Goal: Task Accomplishment & Management: Manage account settings

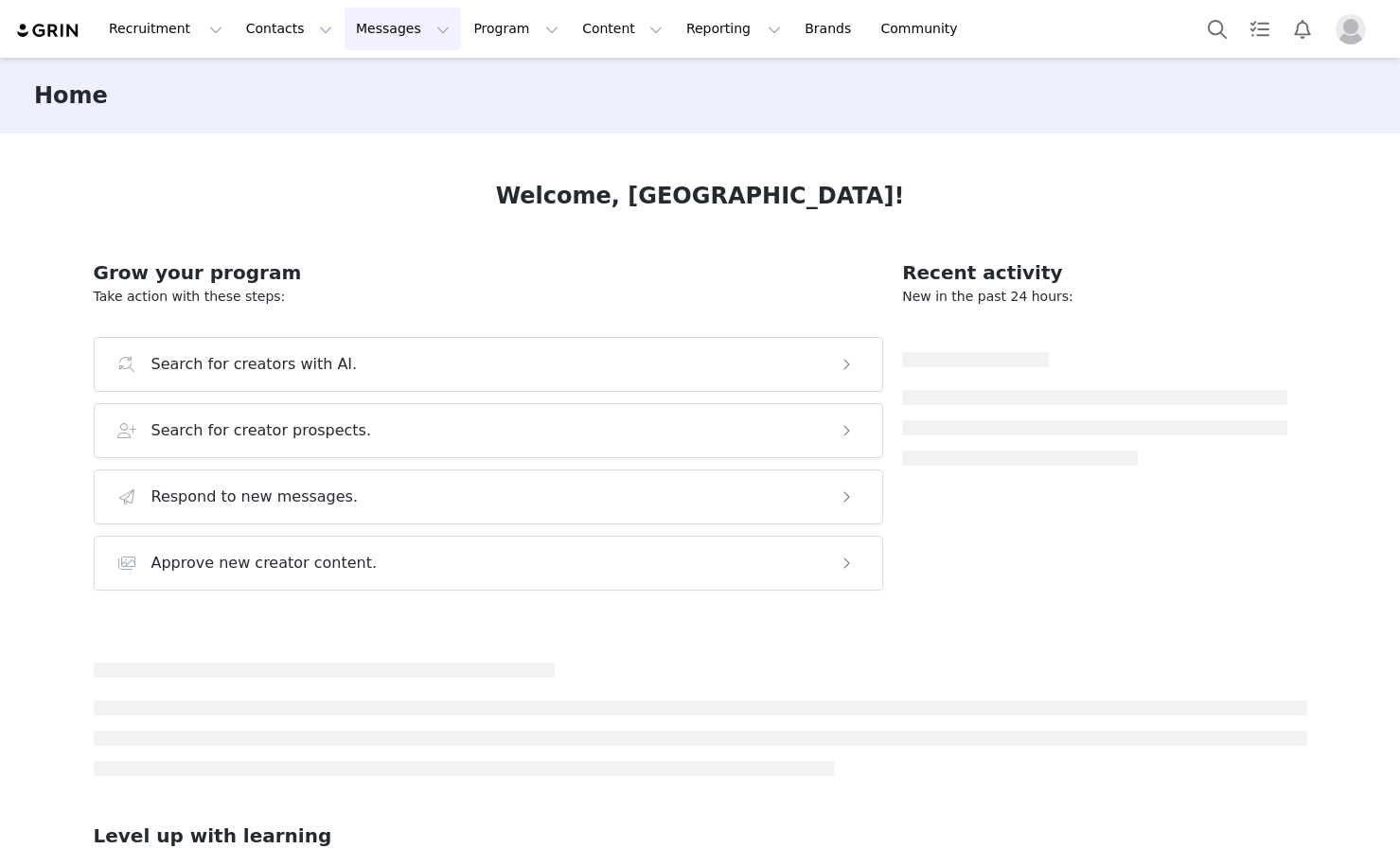
click at [393, 33] on button "Messages Messages" at bounding box center [402, 29] width 116 height 42
click at [392, 130] on link "Inbox" at bounding box center [398, 119] width 150 height 35
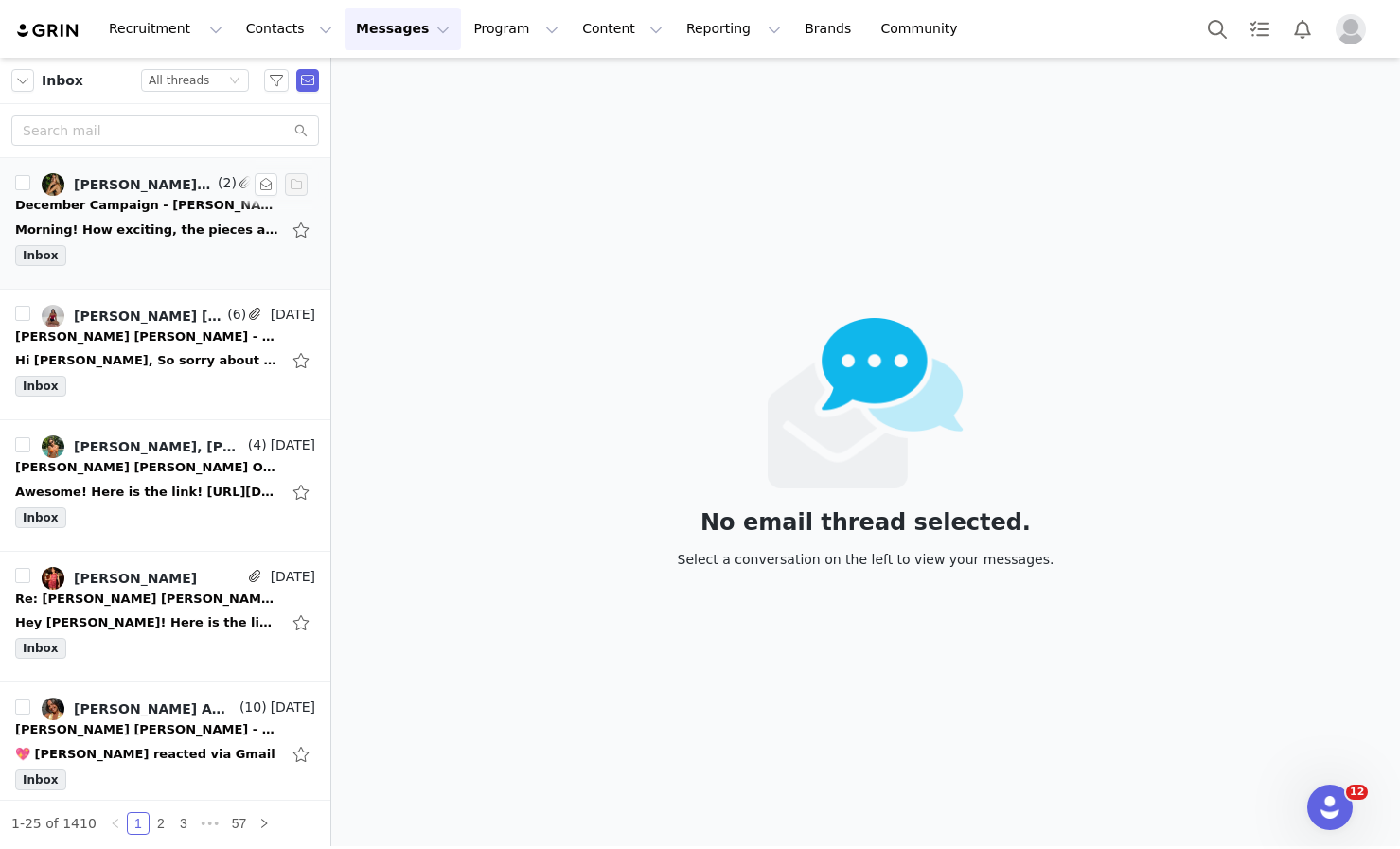
click at [159, 224] on div "Morning! How exciting, the pieces are so cute! Am I able to please select the -…" at bounding box center [148, 230] width 265 height 19
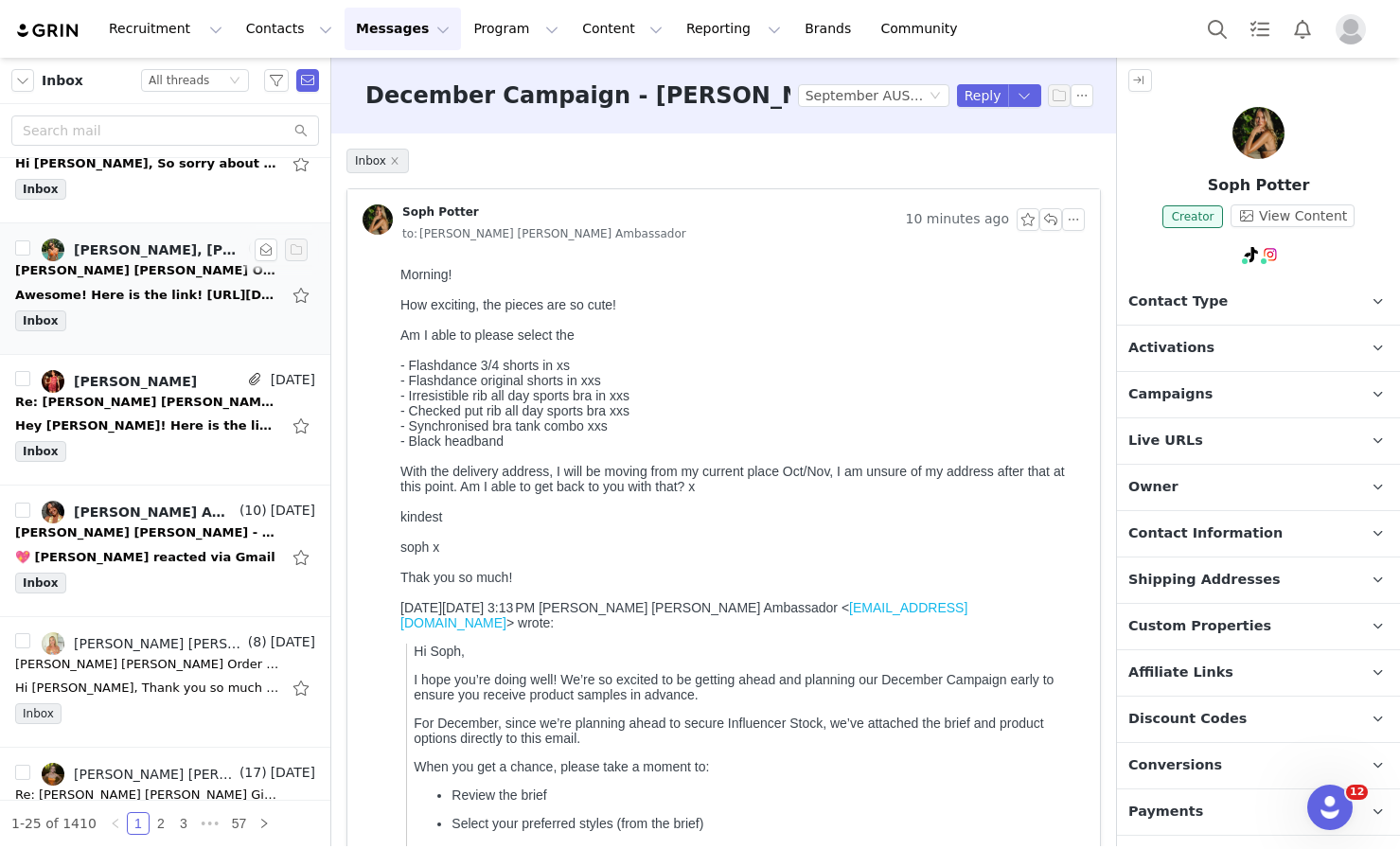
scroll to position [203, 0]
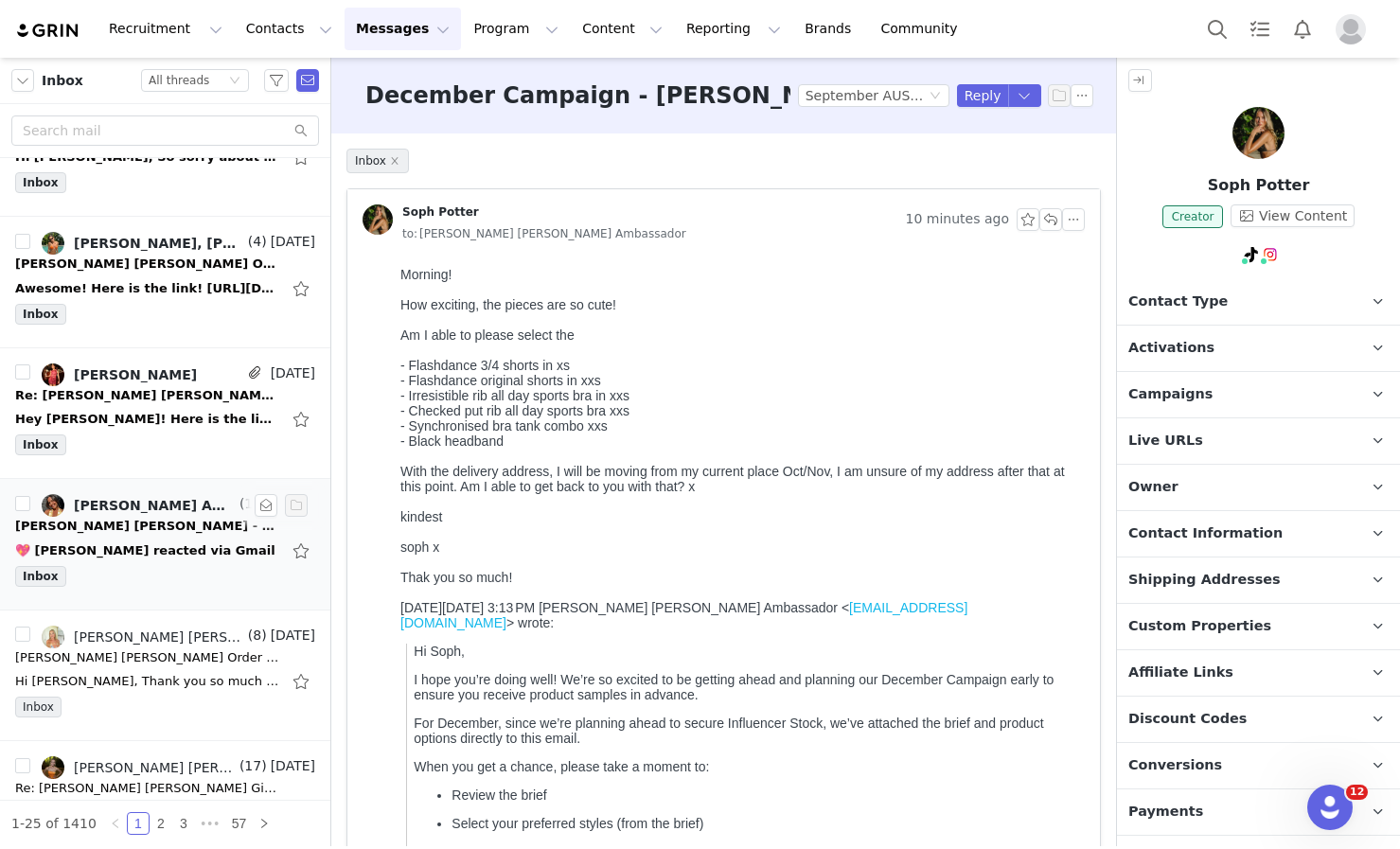
click at [160, 594] on li "Ally Clarke, Lorna Jane Ambassador (10) Sep 1 Lorna Jane - Confirmation Email 💖…" at bounding box center [165, 544] width 330 height 131
click at [152, 551] on div "💖 Ally Clarke reacted via Gmail" at bounding box center [145, 551] width 260 height 19
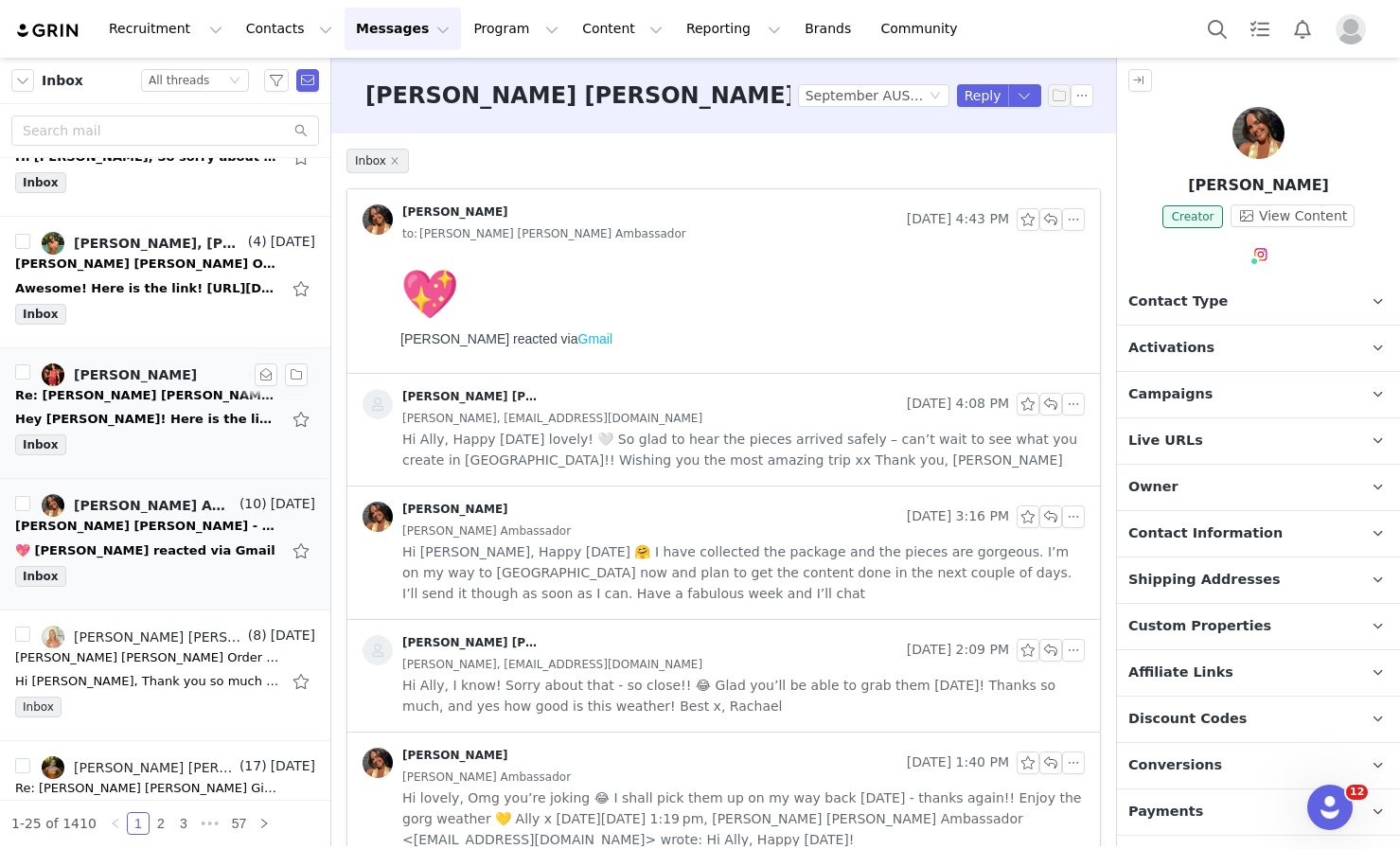
scroll to position [0, 0]
click at [135, 415] on div "Hey Rachael! Here is the link to the video and cover photo. I will post tomorro…" at bounding box center [148, 419] width 265 height 19
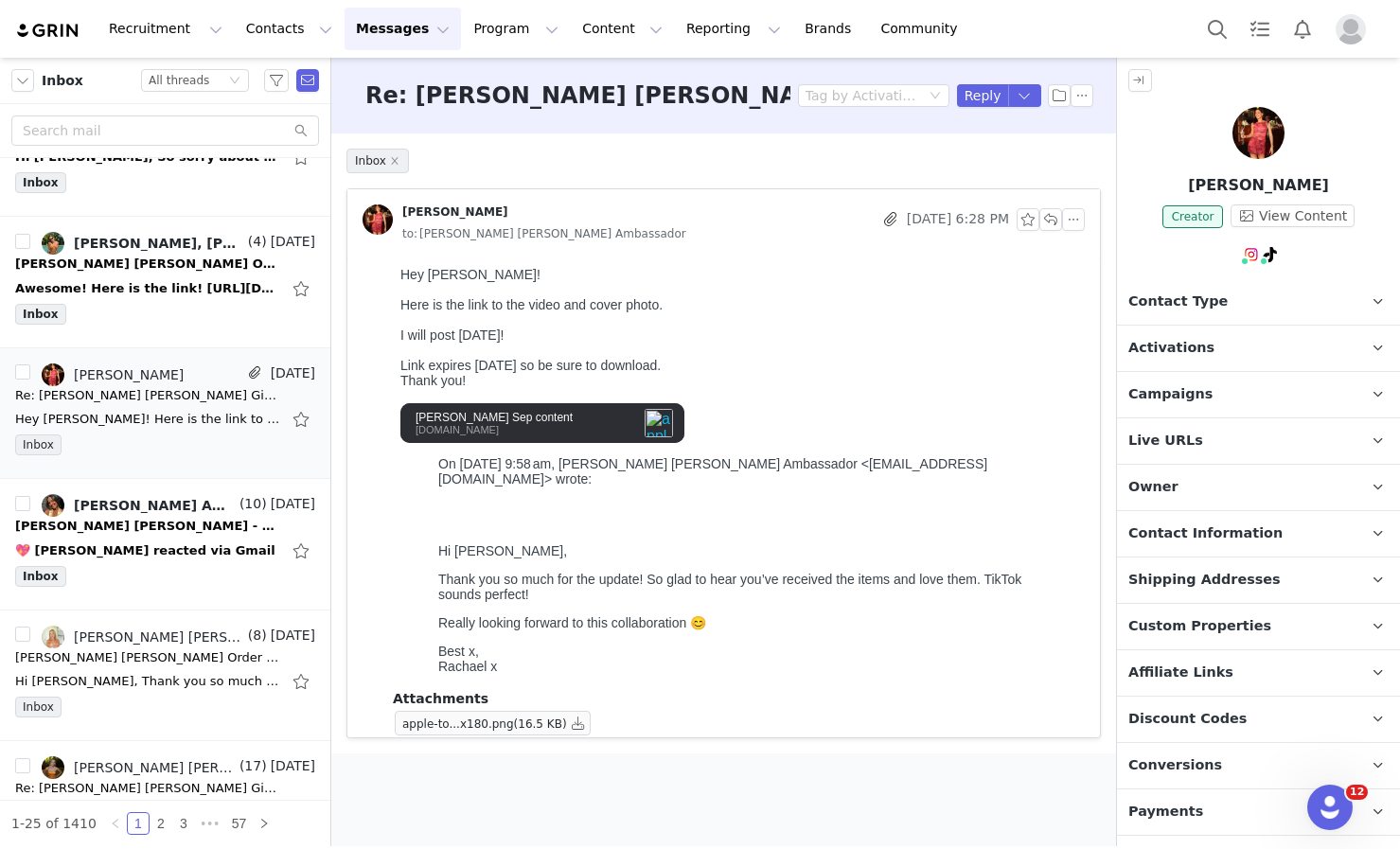
click at [582, 424] on div "we.tl" at bounding box center [522, 430] width 214 height 12
click at [1238, 297] on link "@_mollhouse" at bounding box center [1258, 295] width 88 height 15
click at [723, 350] on div at bounding box center [738, 350] width 676 height 15
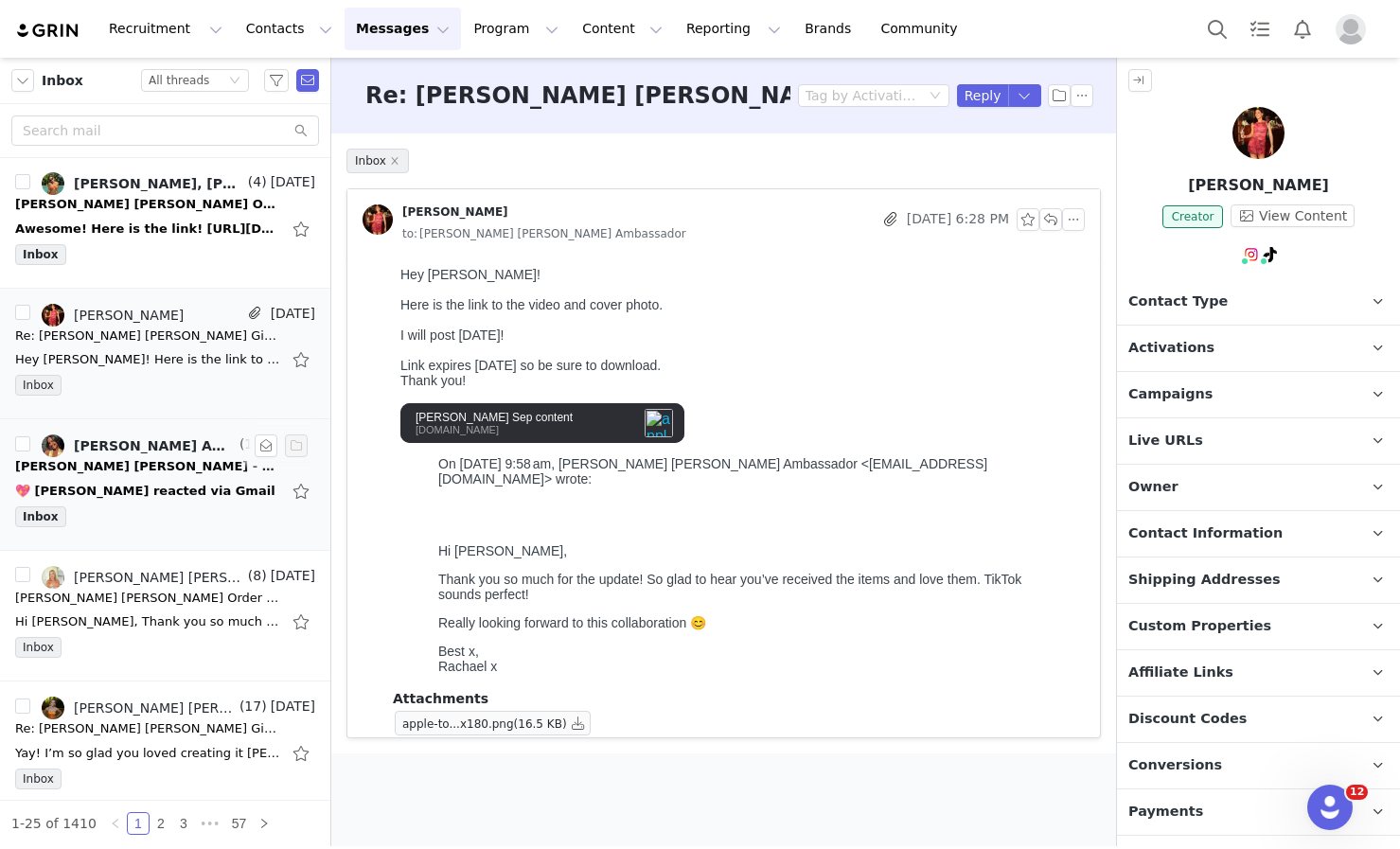
scroll to position [200, 0]
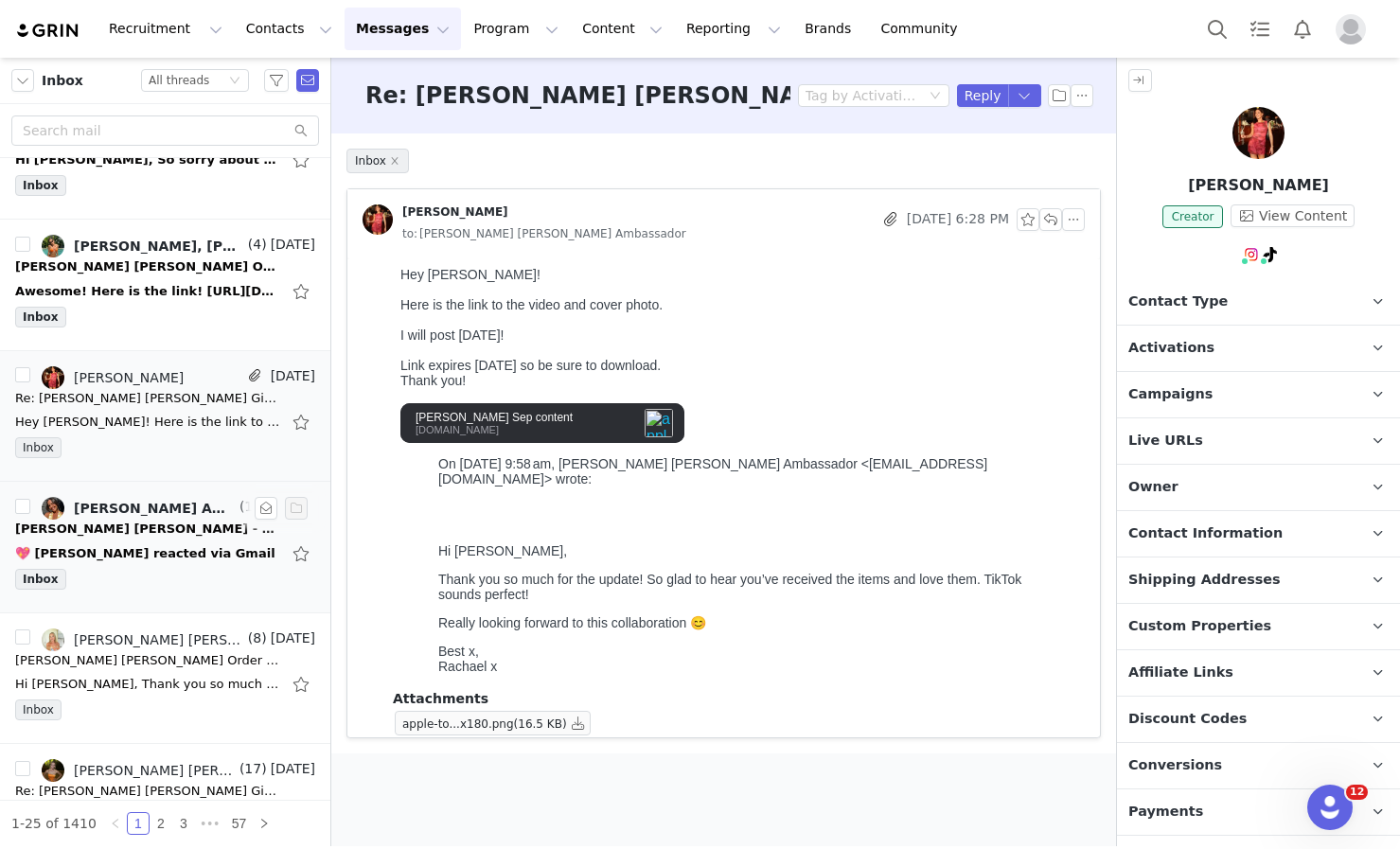
click at [129, 551] on div "💖 Ally Clarke reacted via Gmail" at bounding box center [145, 554] width 260 height 19
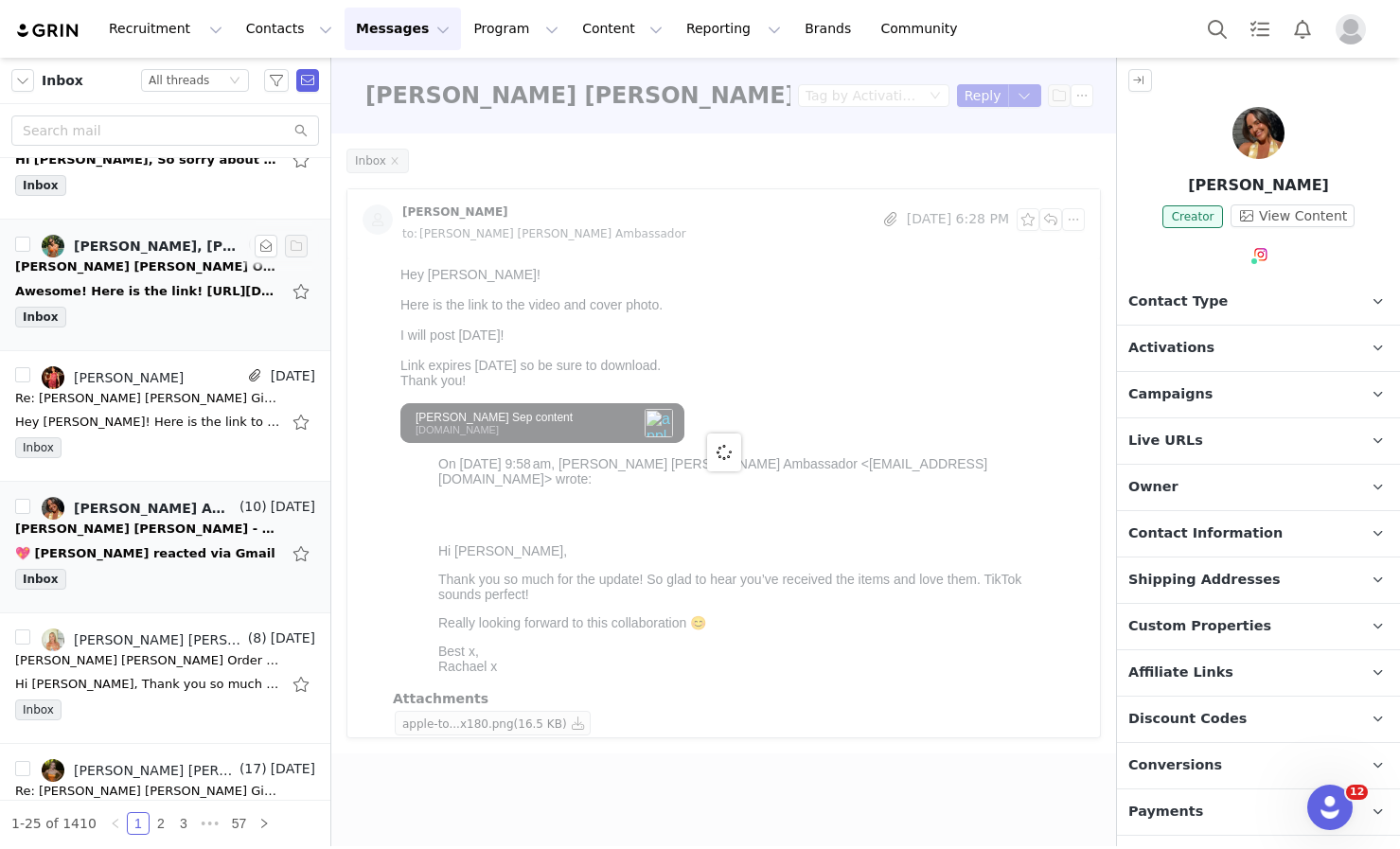
click at [165, 276] on div "Awesome! Here is the link! https://www.dropbox.com/scl/fo/qwyhdse3c3400zh8daxgq…" at bounding box center [165, 292] width 300 height 31
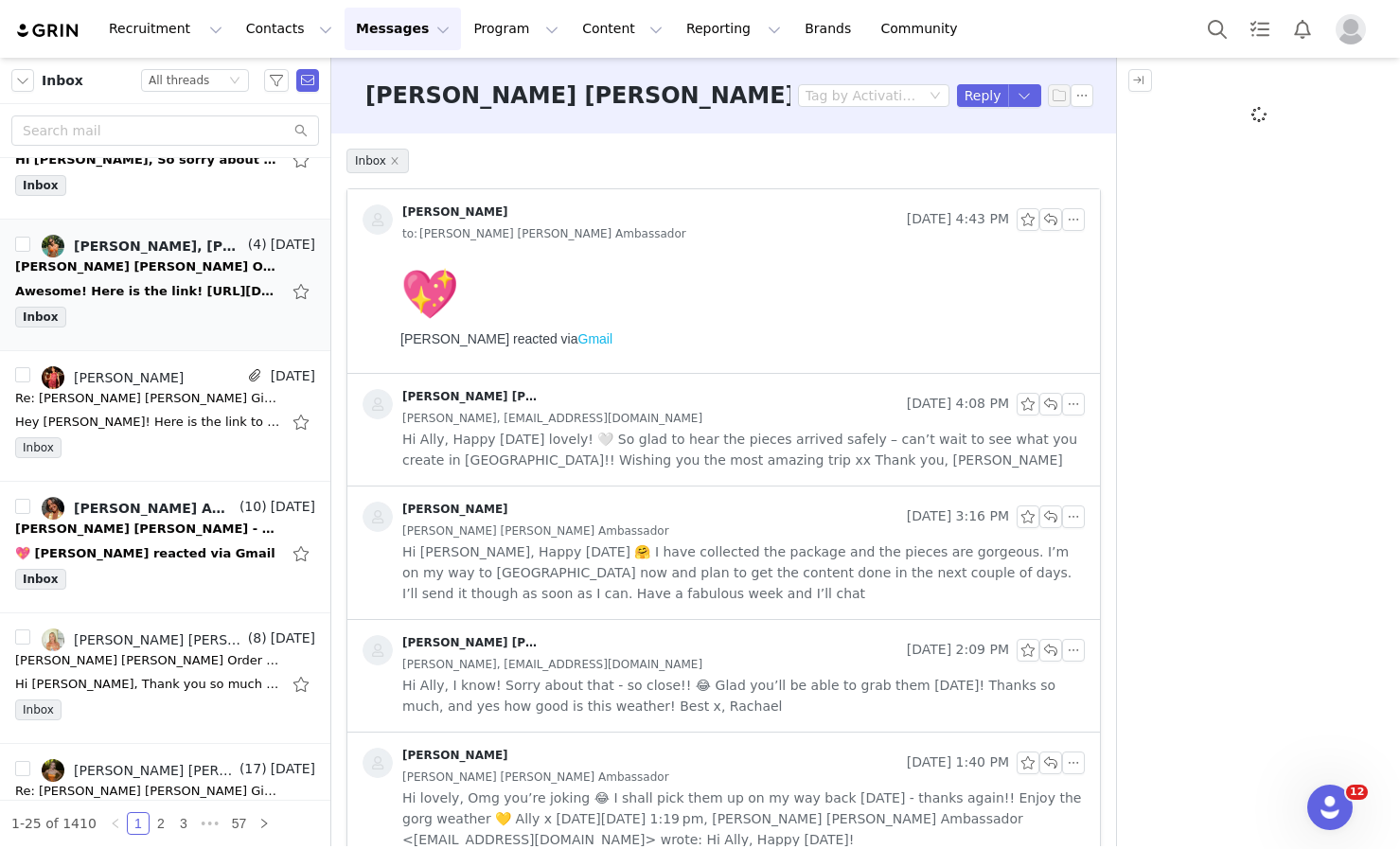
scroll to position [0, 0]
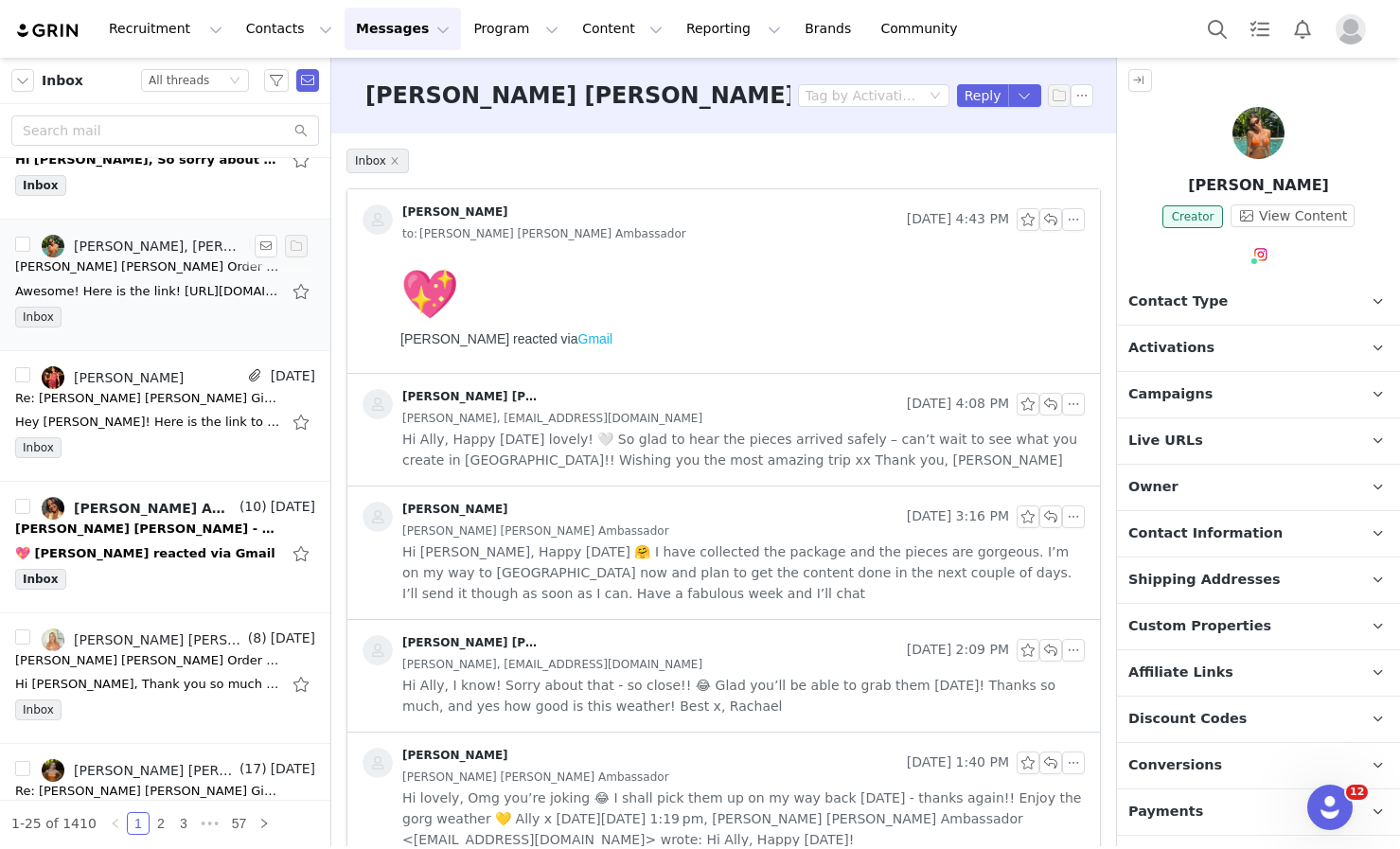
click at [172, 286] on div "Awesome! Here is the link! https://www.dropbox.com/scl/fo/qwyhdse3c3400zh8daxgq…" at bounding box center [148, 292] width 265 height 19
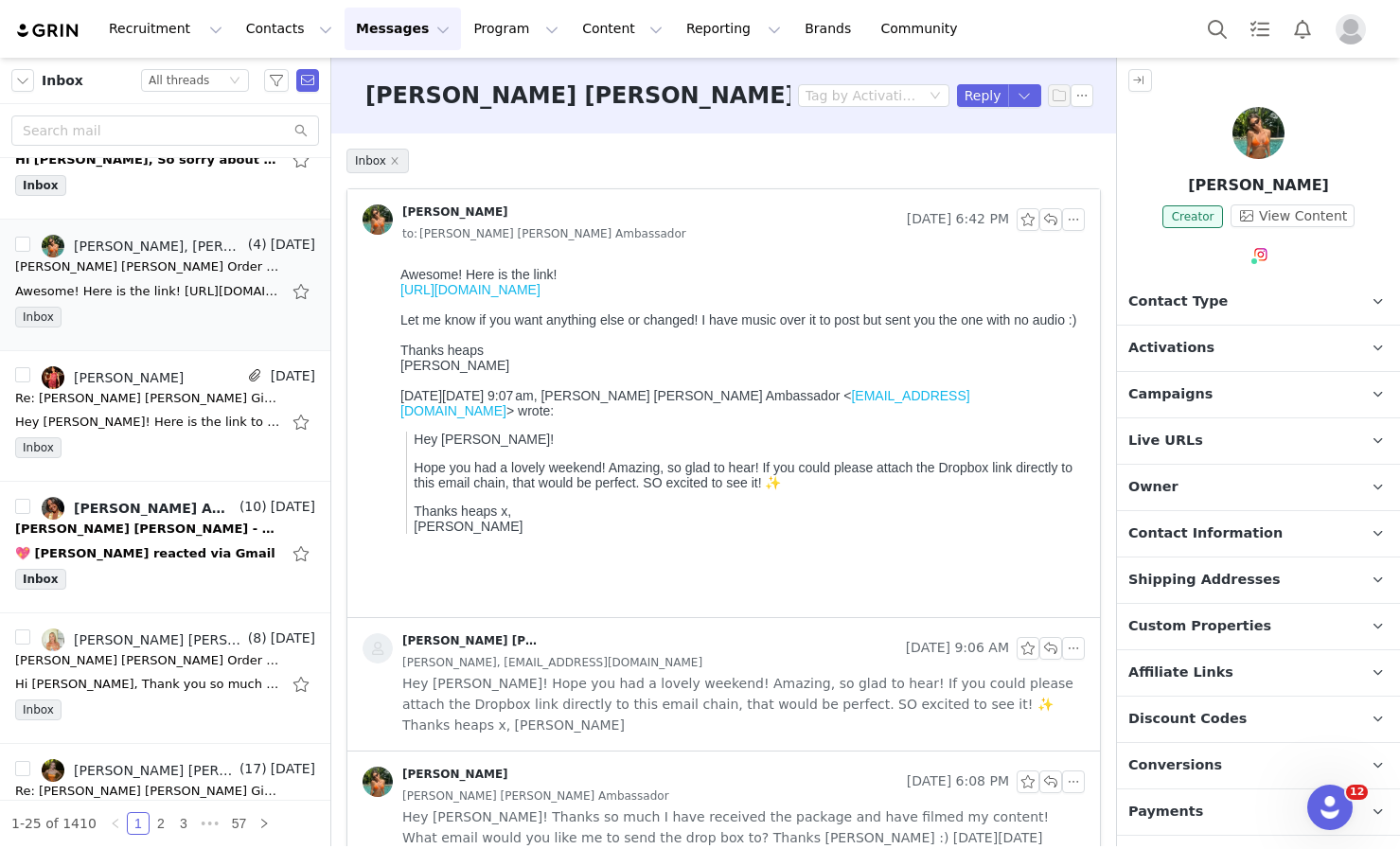
click at [540, 296] on link "https://www.dropbox.com/scl/fo/qwyhdse3c3400zh8daxgq/APvypszwD8T2VJEk6Te9UPQ?rl…" at bounding box center [470, 290] width 140 height 15
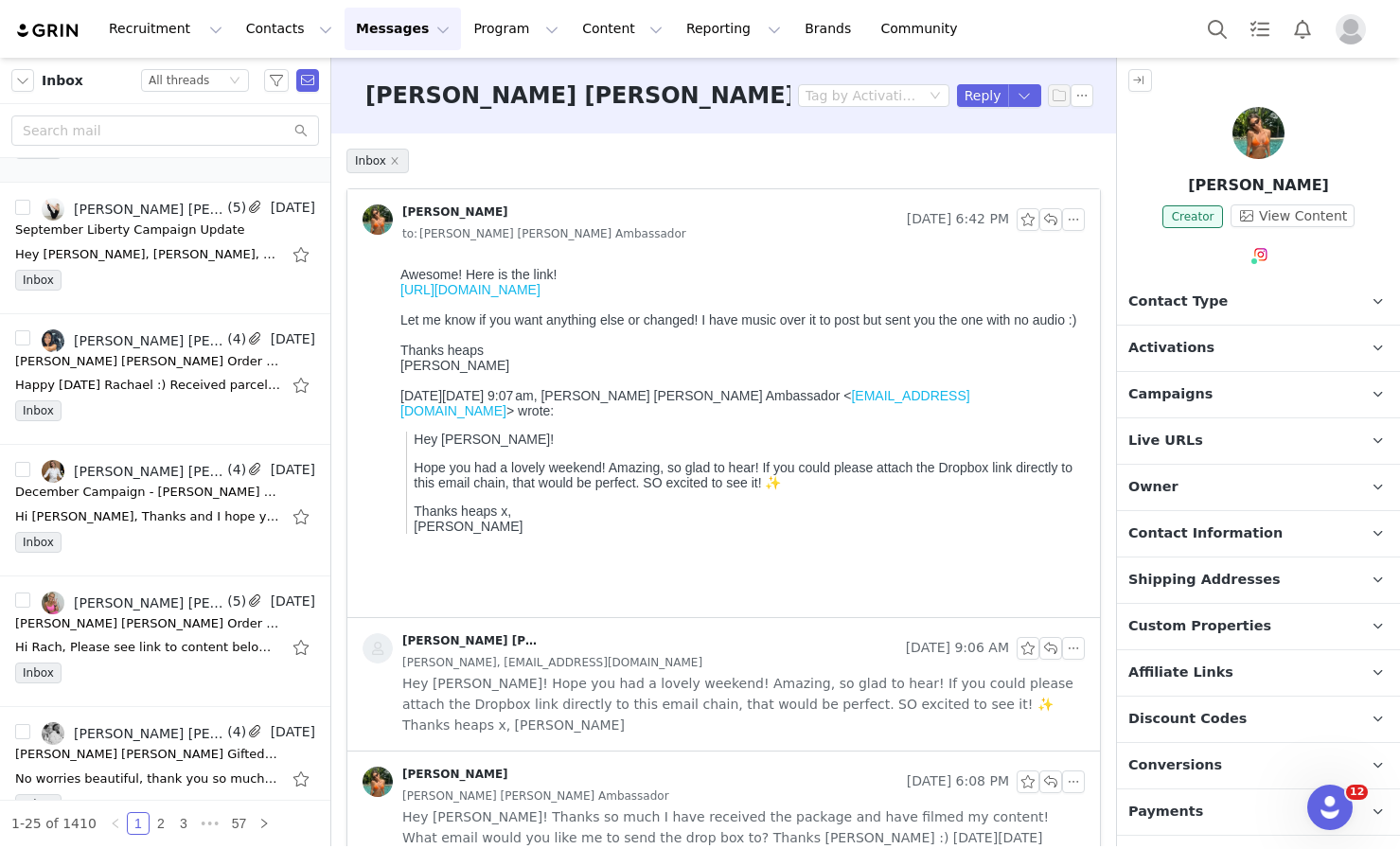
scroll to position [1052, 0]
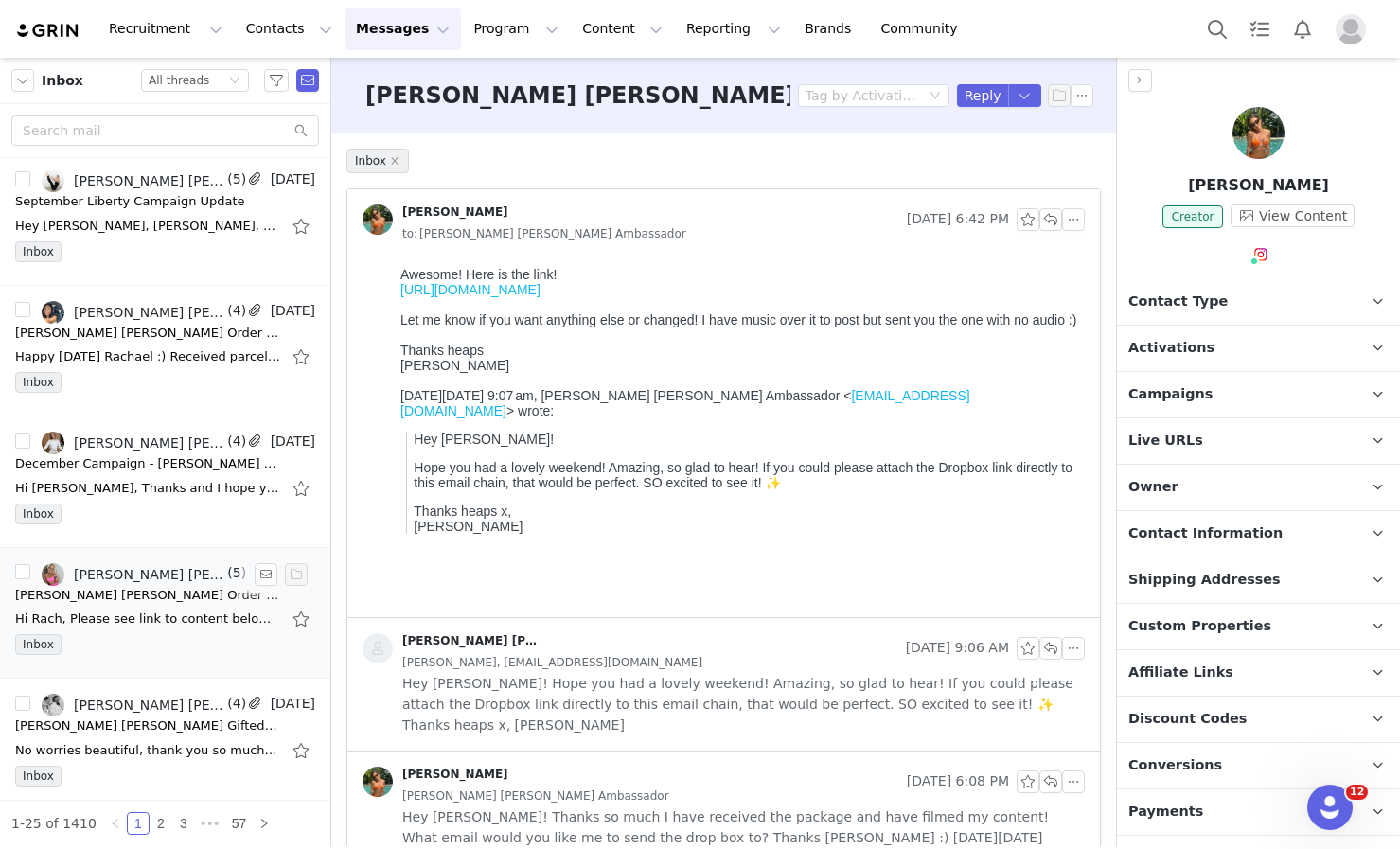
click at [163, 638] on div "Inbox" at bounding box center [165, 649] width 300 height 29
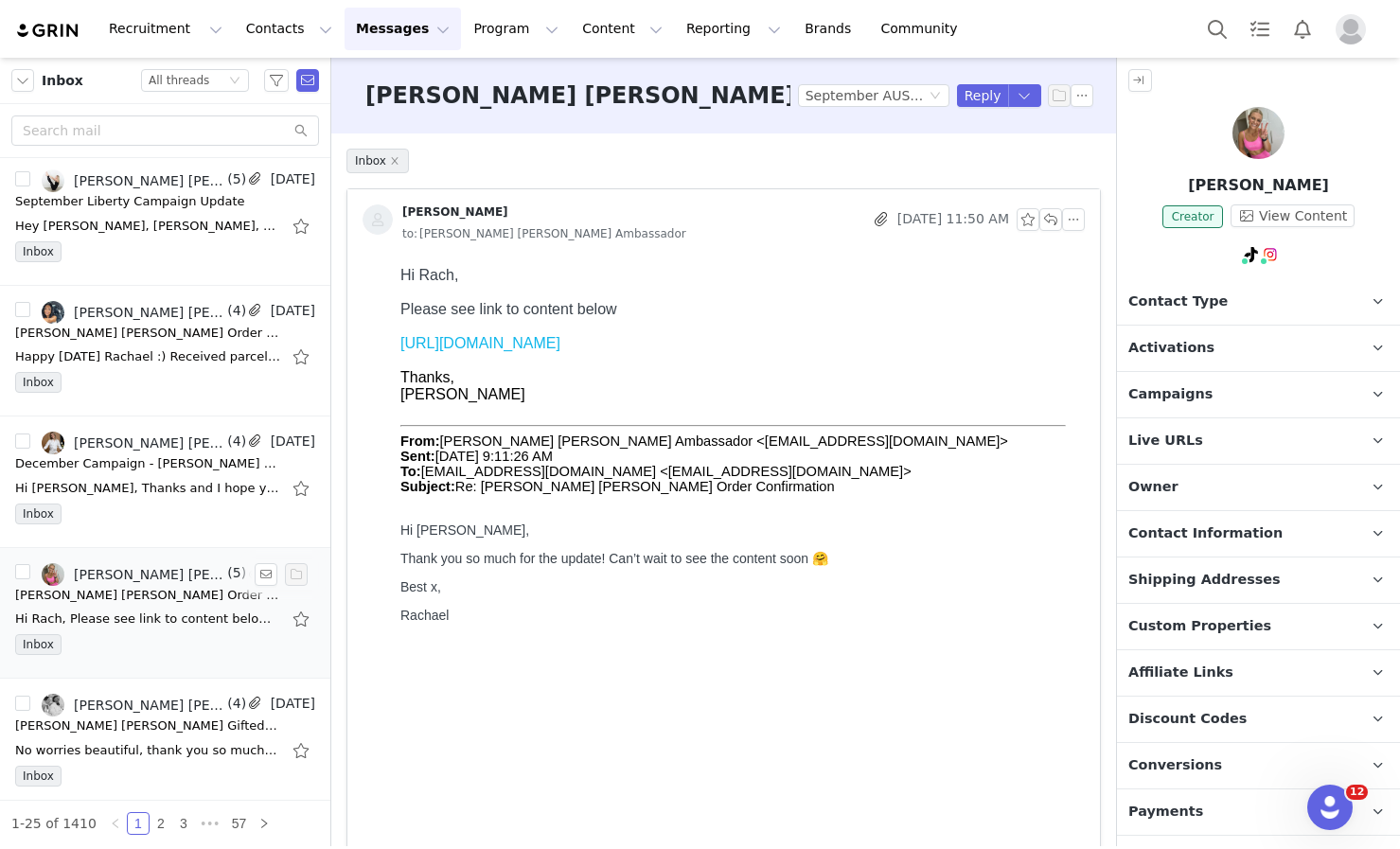
scroll to position [0, 0]
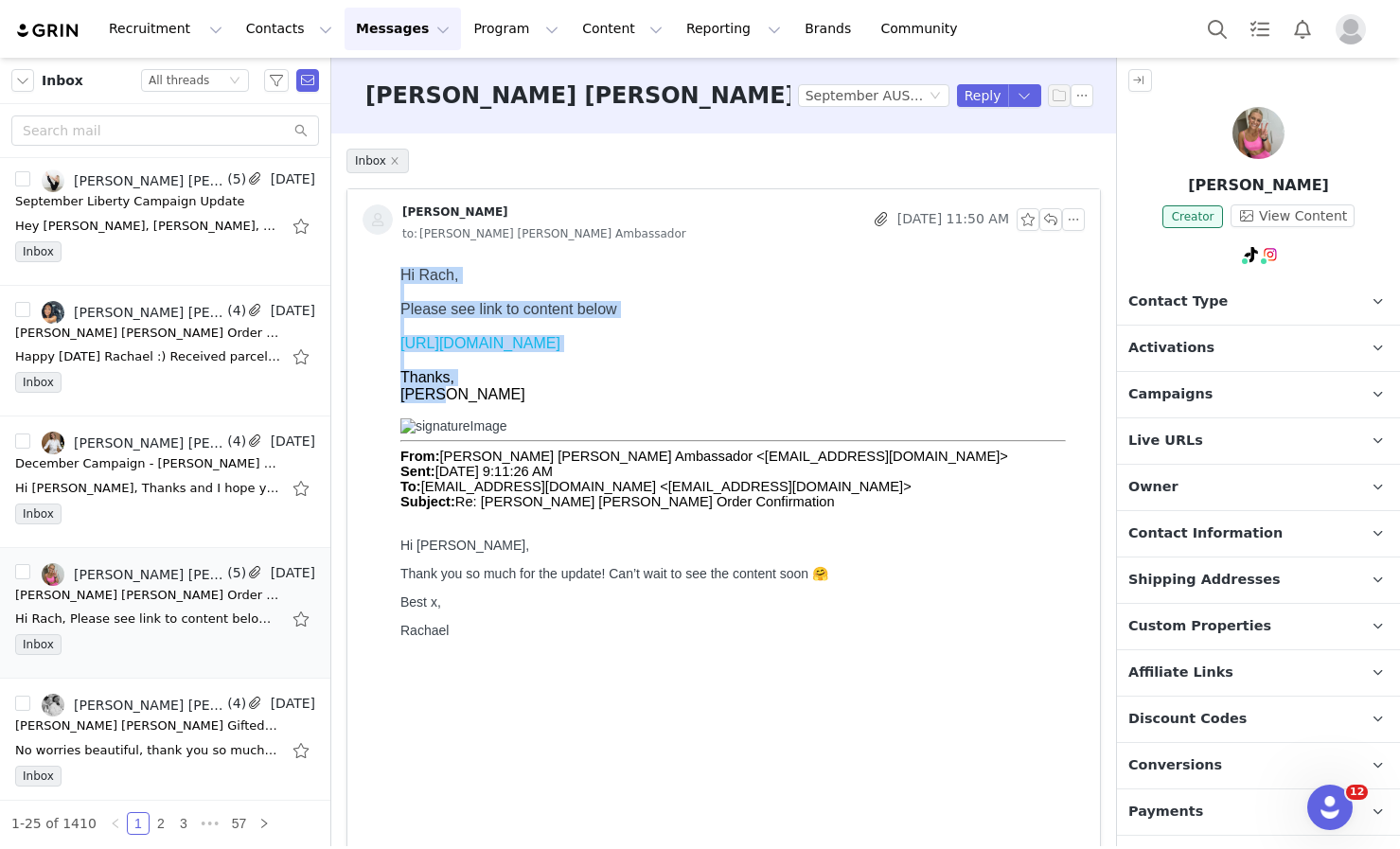
drag, startPoint x: 448, startPoint y: 397, endPoint x: 390, endPoint y: 210, distance: 195.8
click at [392, 259] on html "Hi Rach, Please see link to content below https://we.tl/t-IZ2AzkEbMX Thanks, Je…" at bounding box center [738, 613] width 692 height 708
copy div "Hi Rach, Please see link to content below https://we.tl/t-IZ2AzkEbMX Thanks, Je…"
click at [486, 419] on img at bounding box center [453, 426] width 107 height 15
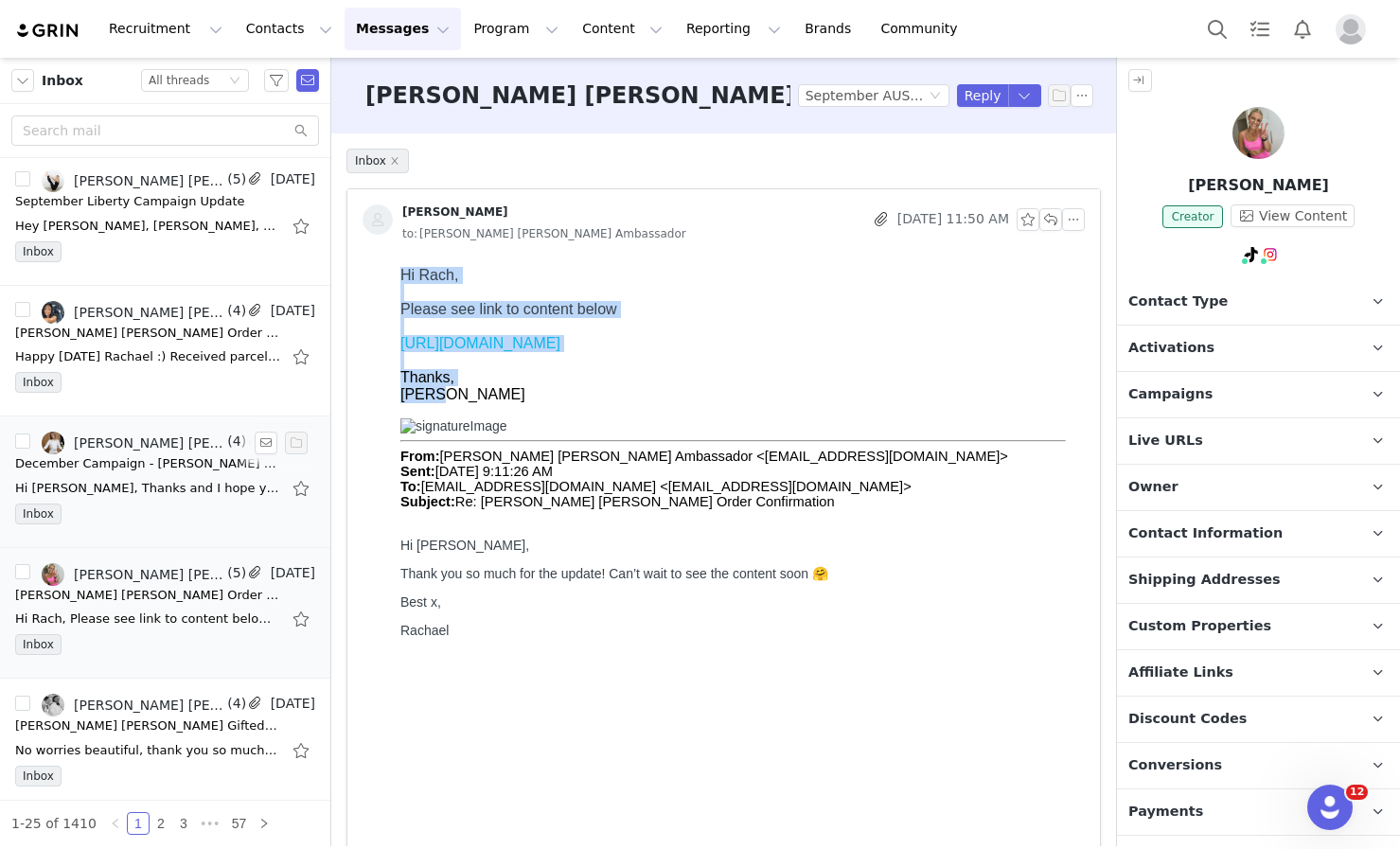
scroll to position [0, 0]
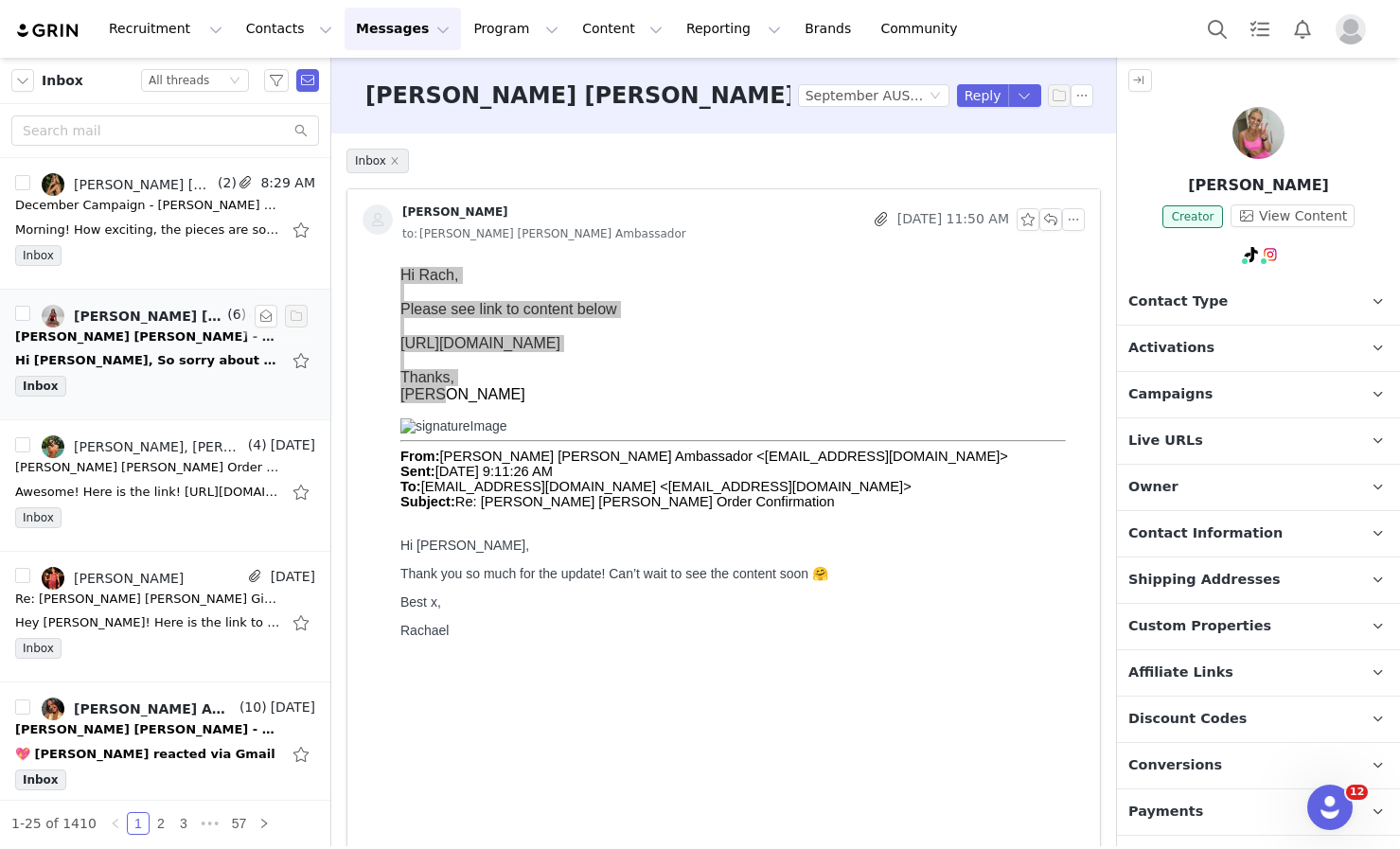
click at [201, 393] on div "Inbox" at bounding box center [165, 390] width 300 height 29
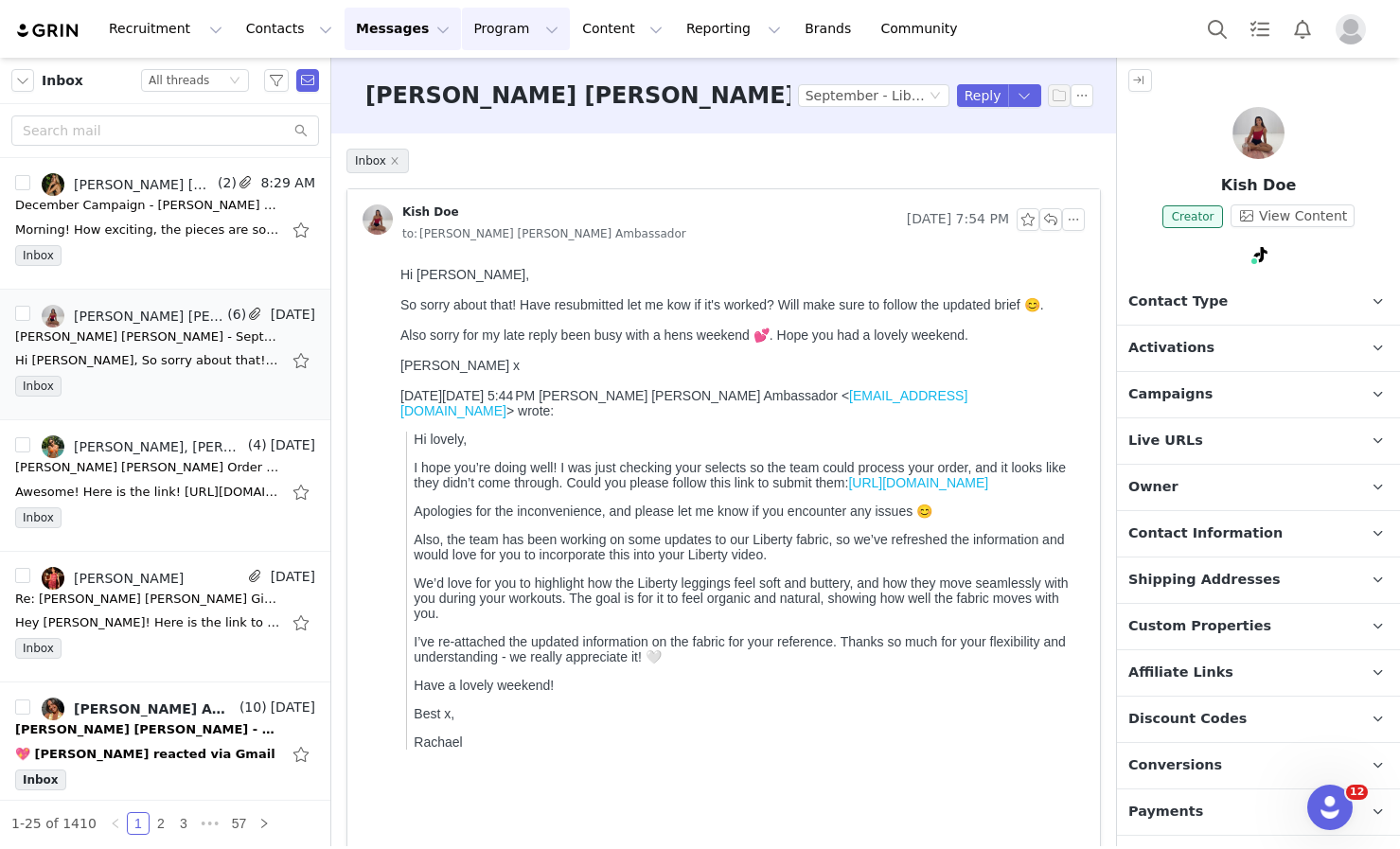
click at [499, 29] on button "Program Program" at bounding box center [515, 29] width 107 height 42
click at [504, 86] on p "Activations" at bounding box center [484, 83] width 73 height 20
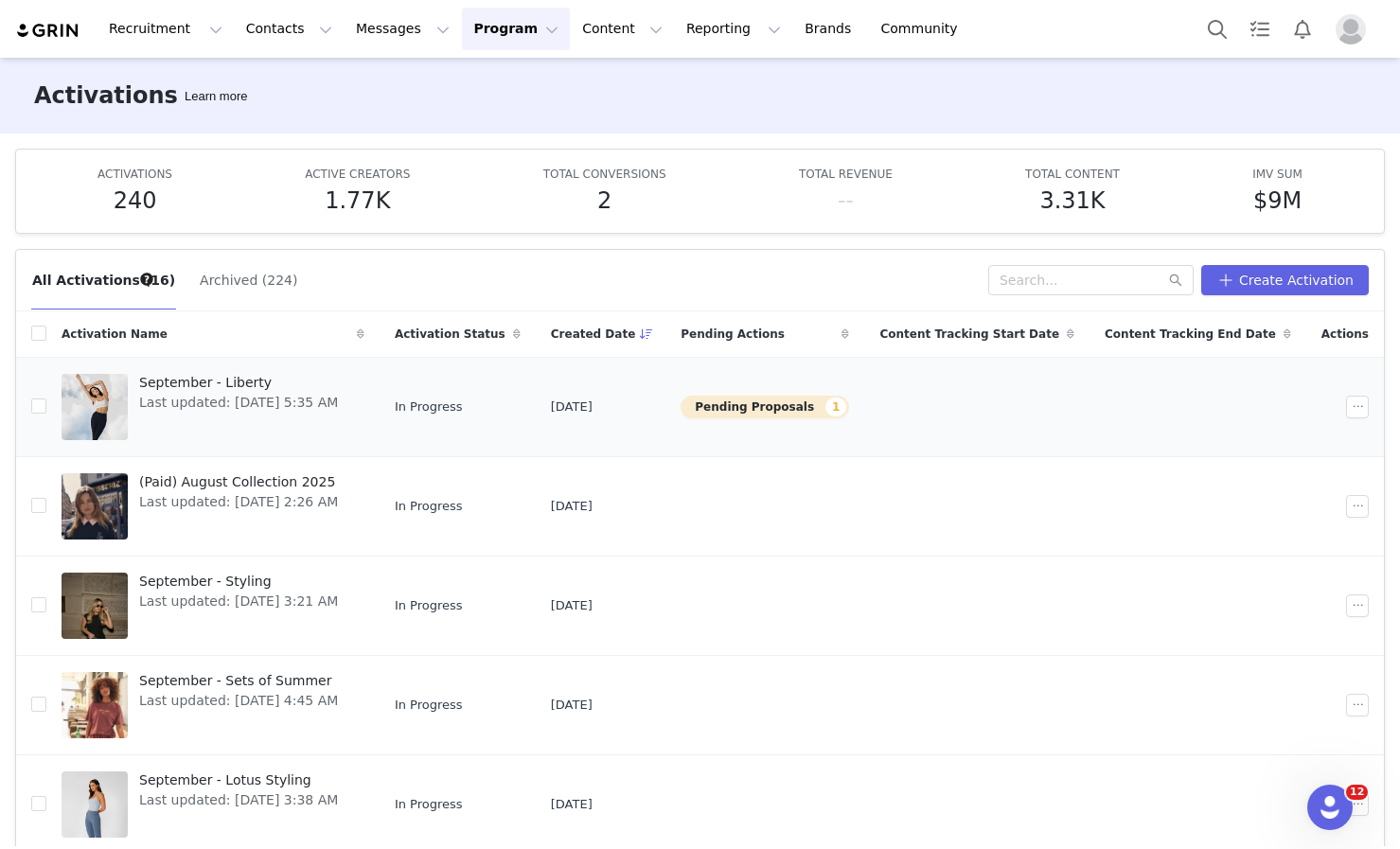
click at [221, 381] on span "September - Liberty" at bounding box center [238, 383] width 199 height 20
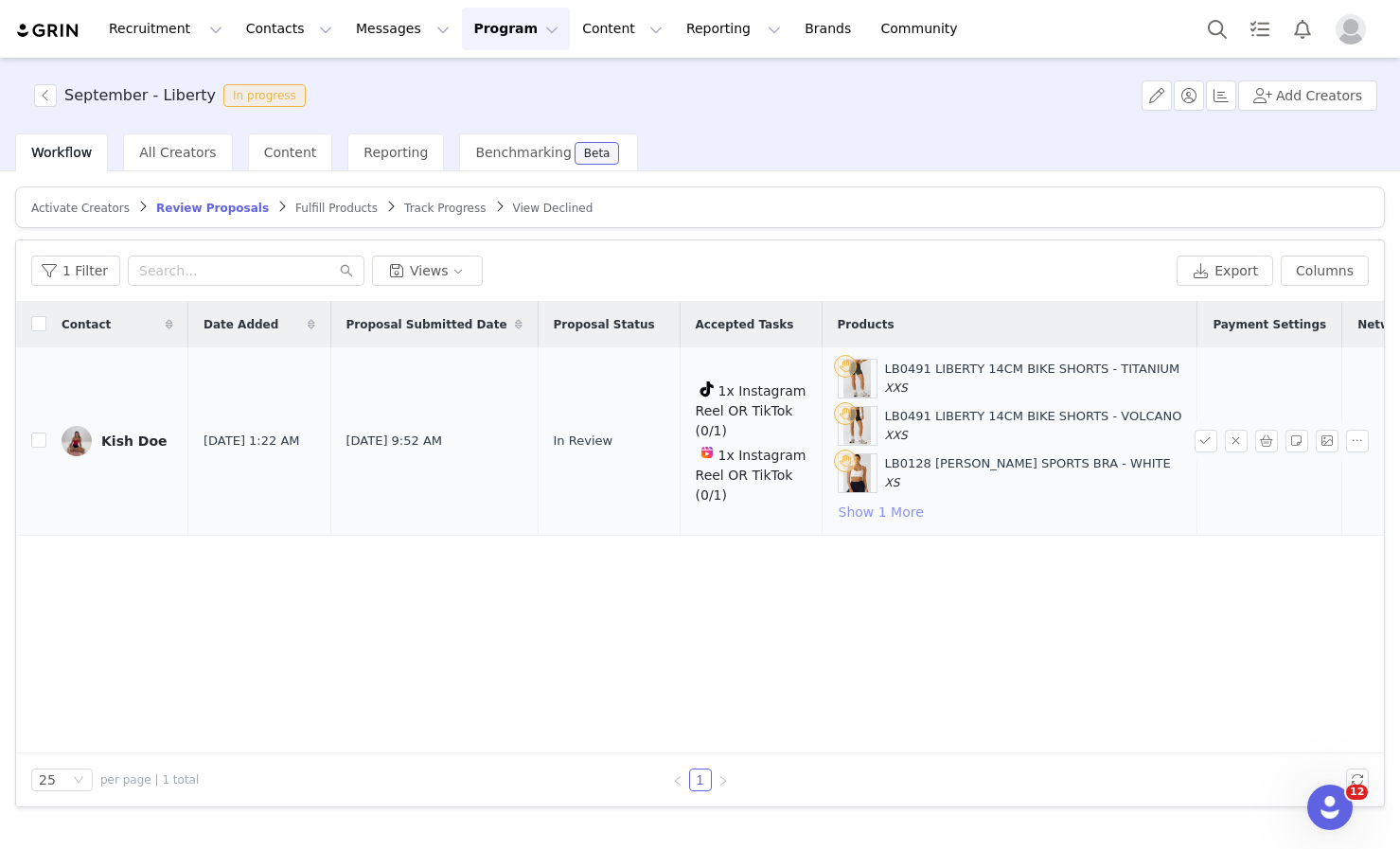
click at [853, 508] on button "Show 1 More" at bounding box center [881, 512] width 87 height 23
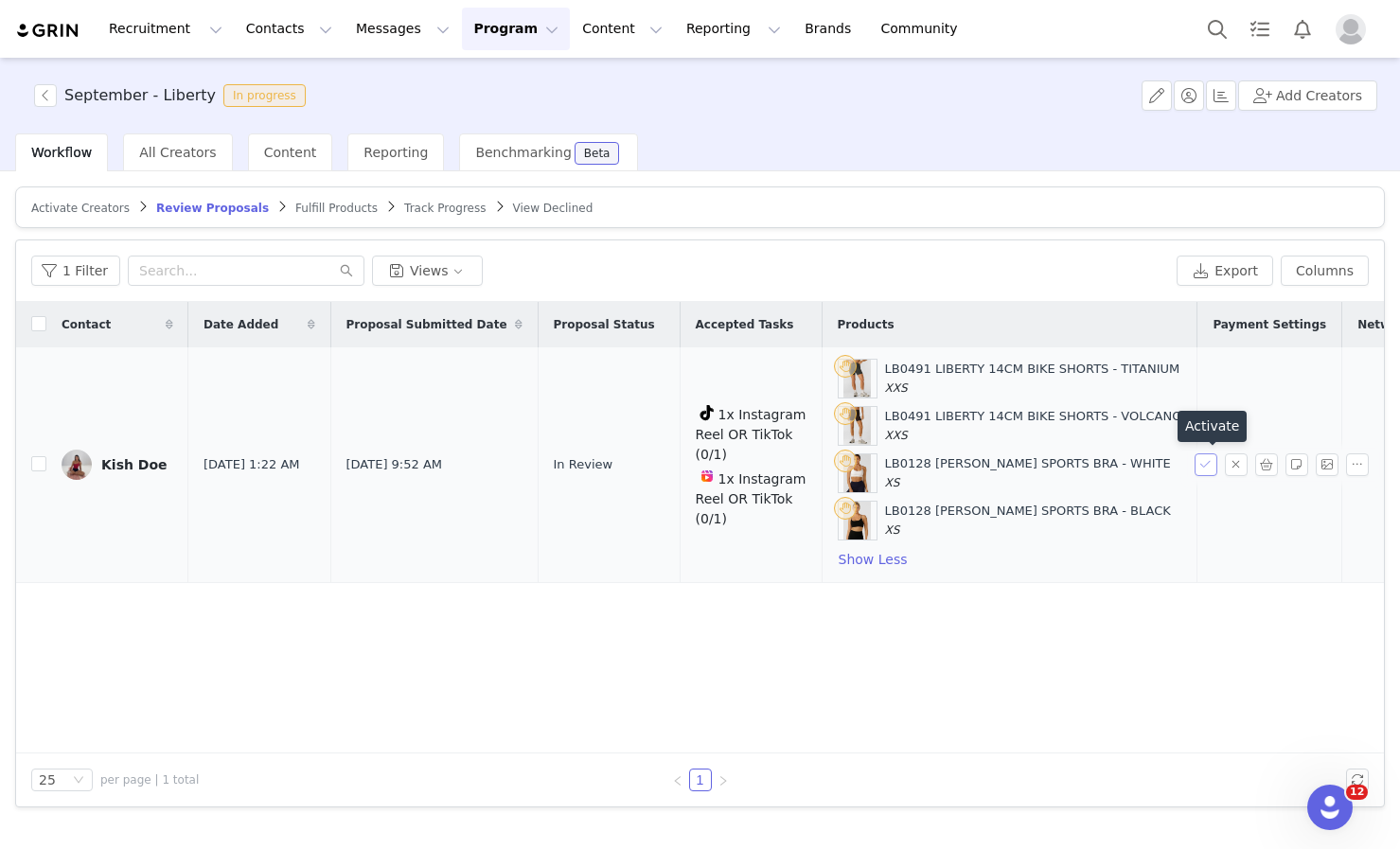
click at [1207, 465] on button "button" at bounding box center [1206, 464] width 23 height 23
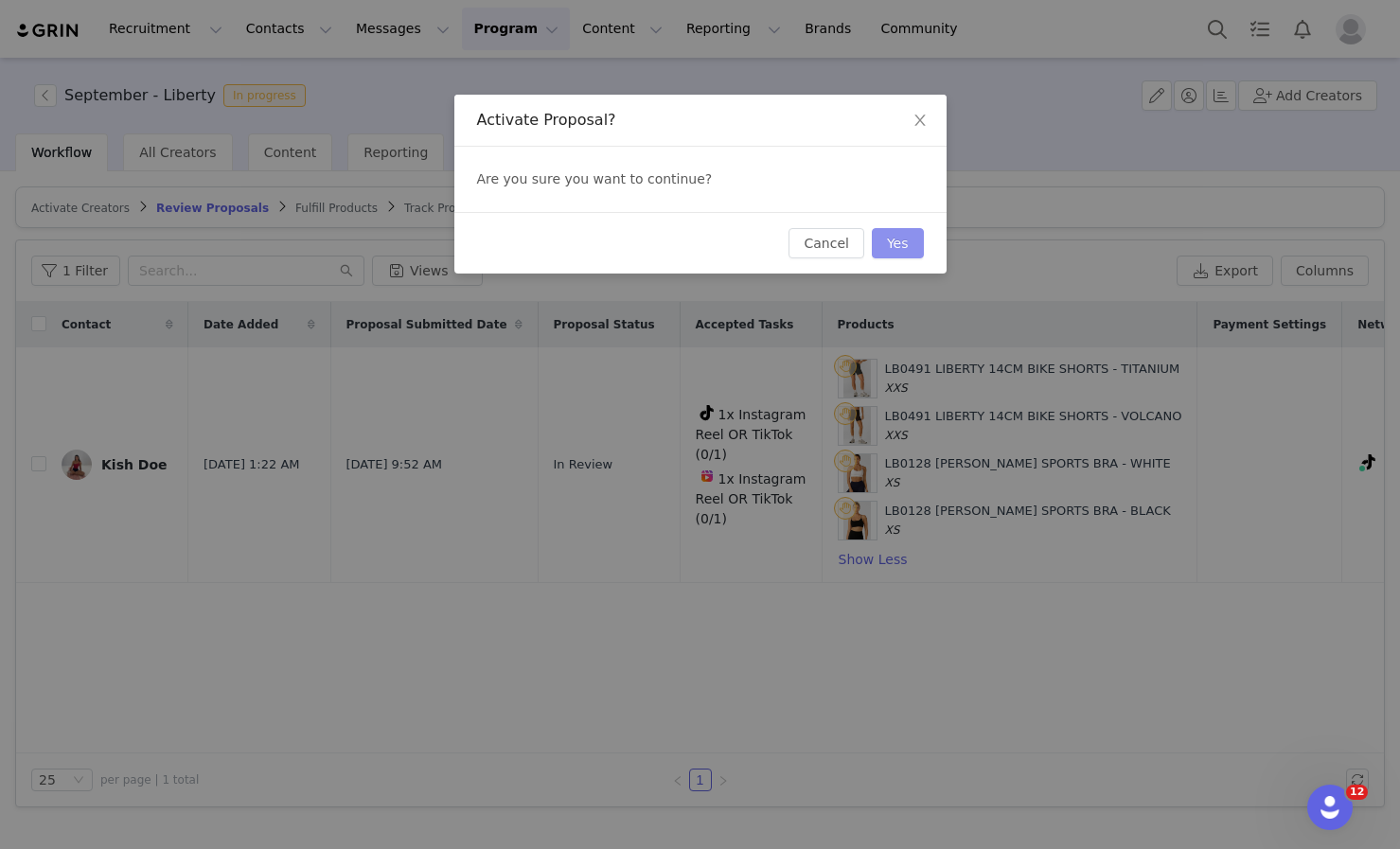
click at [911, 249] on button "Yes" at bounding box center [897, 244] width 52 height 31
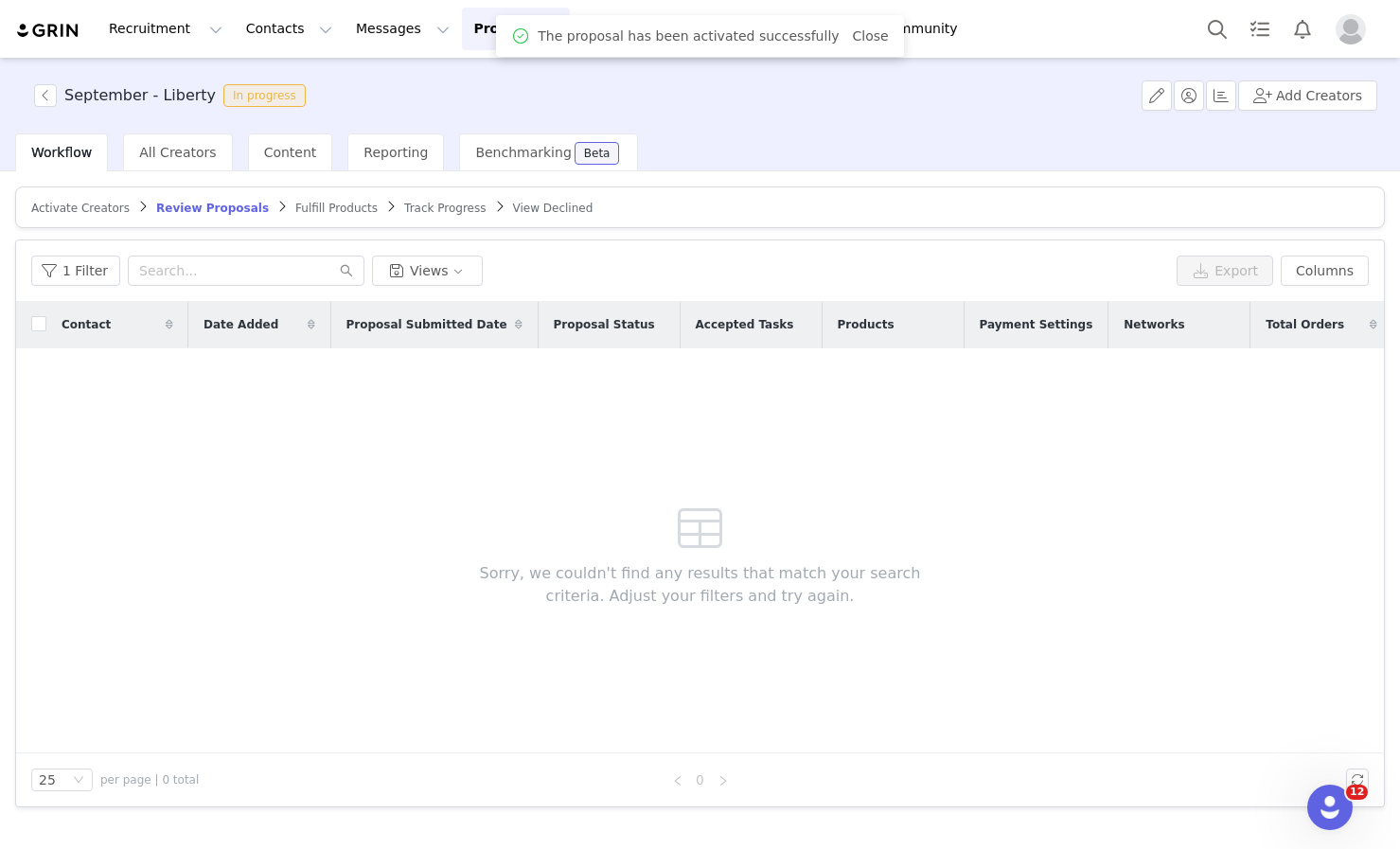
click at [313, 207] on span "Fulfill Products" at bounding box center [337, 208] width 83 height 13
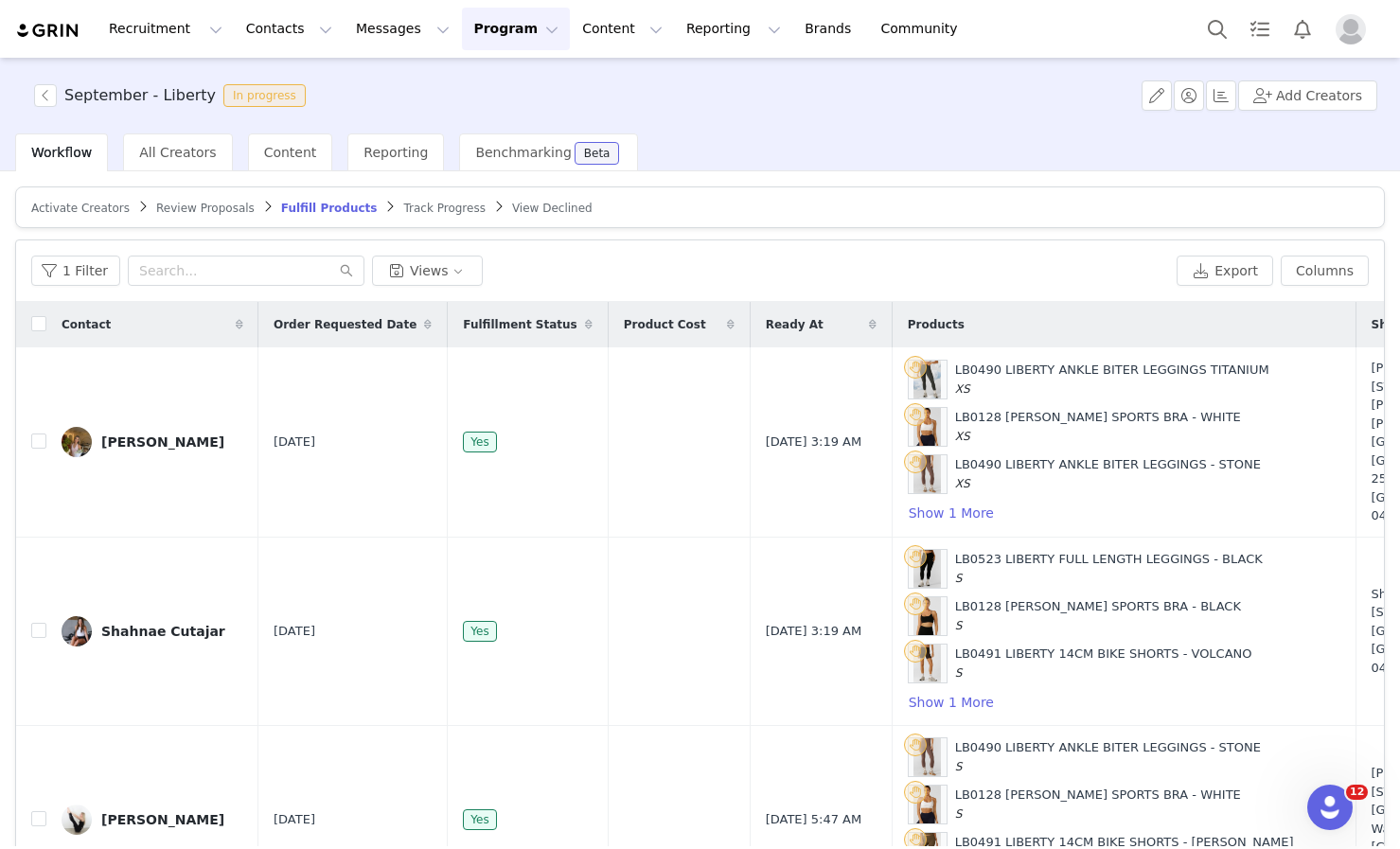
click at [463, 40] on button "Program Program" at bounding box center [515, 29] width 107 height 42
click at [467, 71] on link "Activations" at bounding box center [508, 83] width 150 height 35
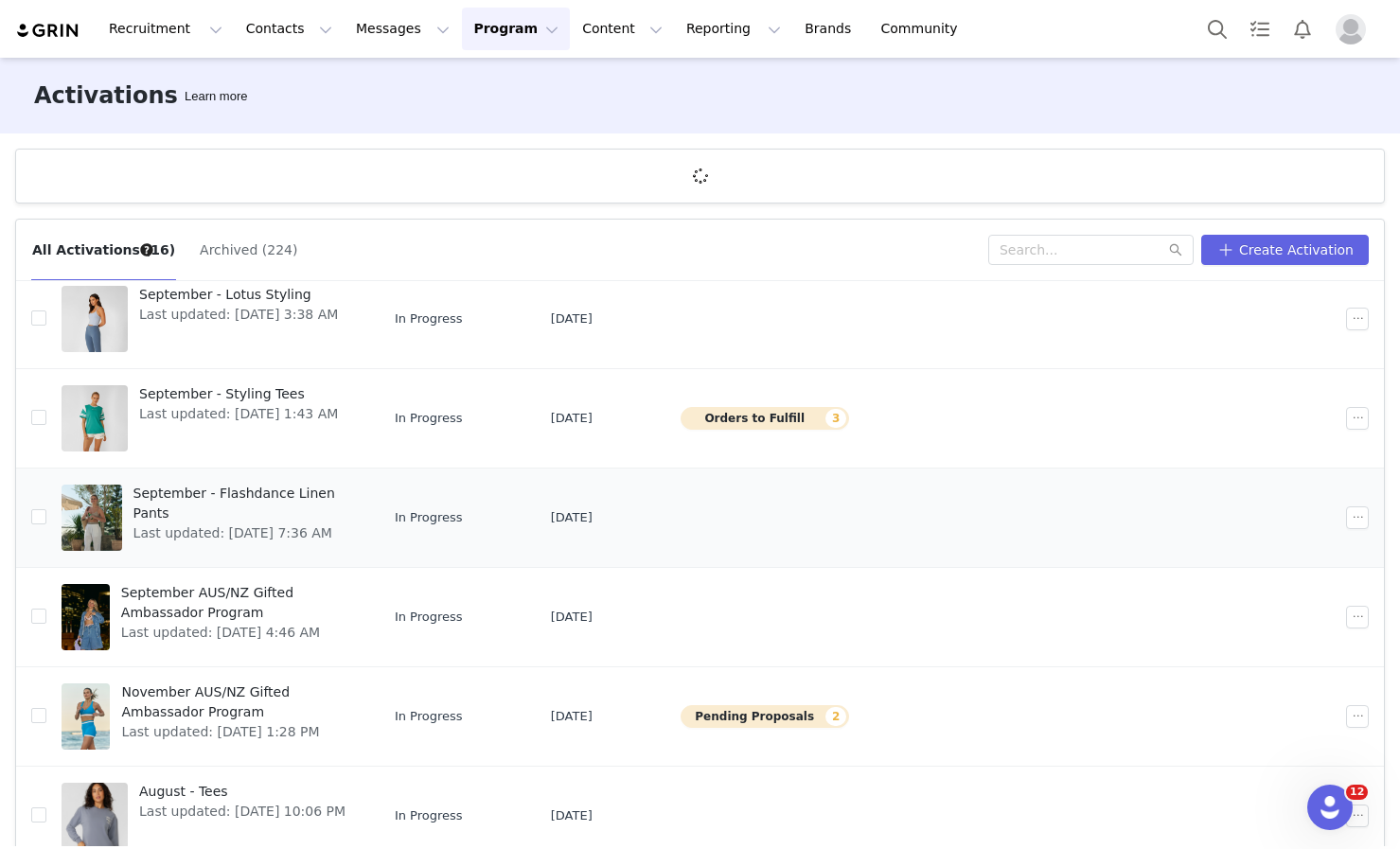
scroll to position [411, 0]
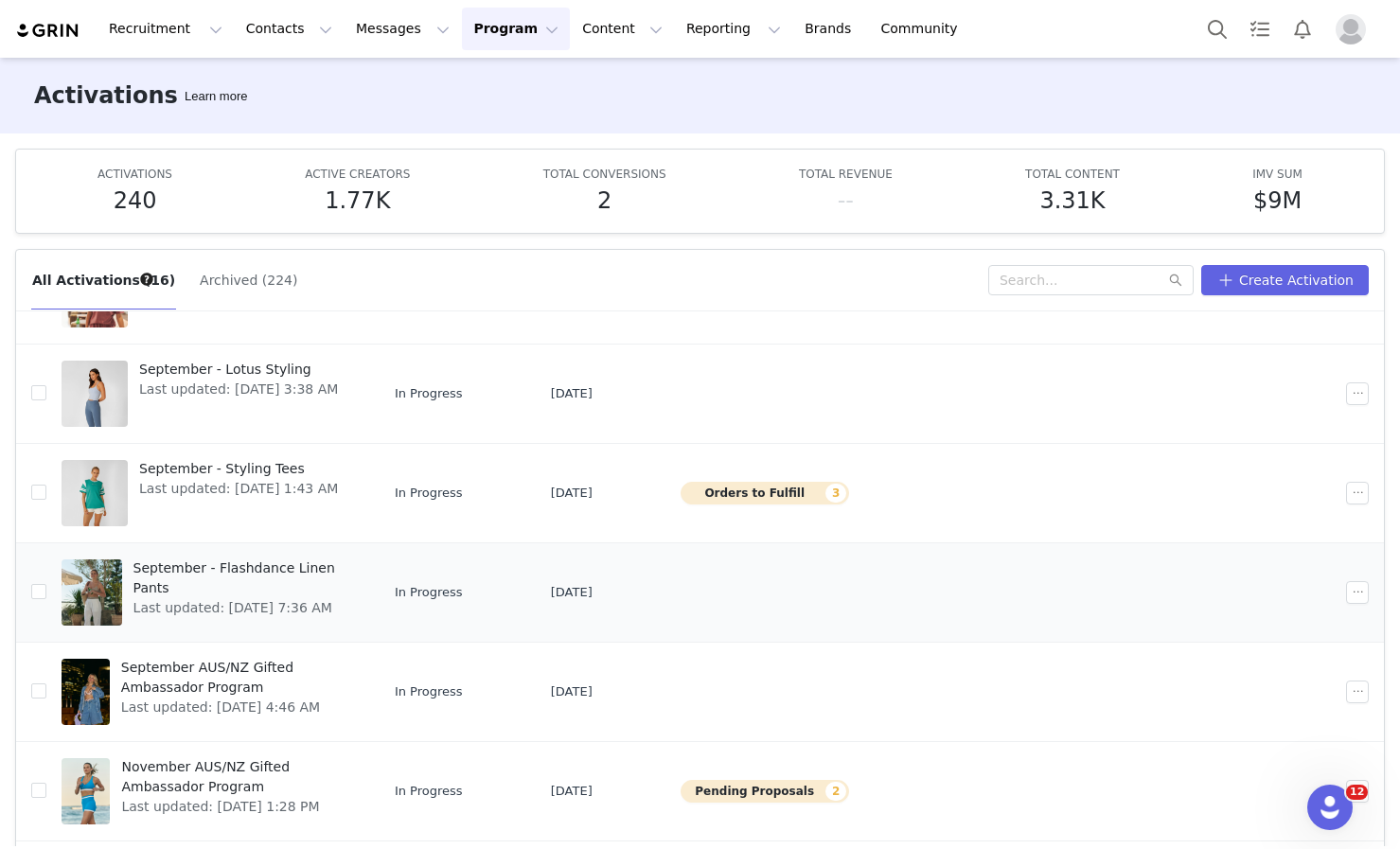
click at [280, 567] on span "September - Flashdance Linen Pants" at bounding box center [243, 578] width 220 height 39
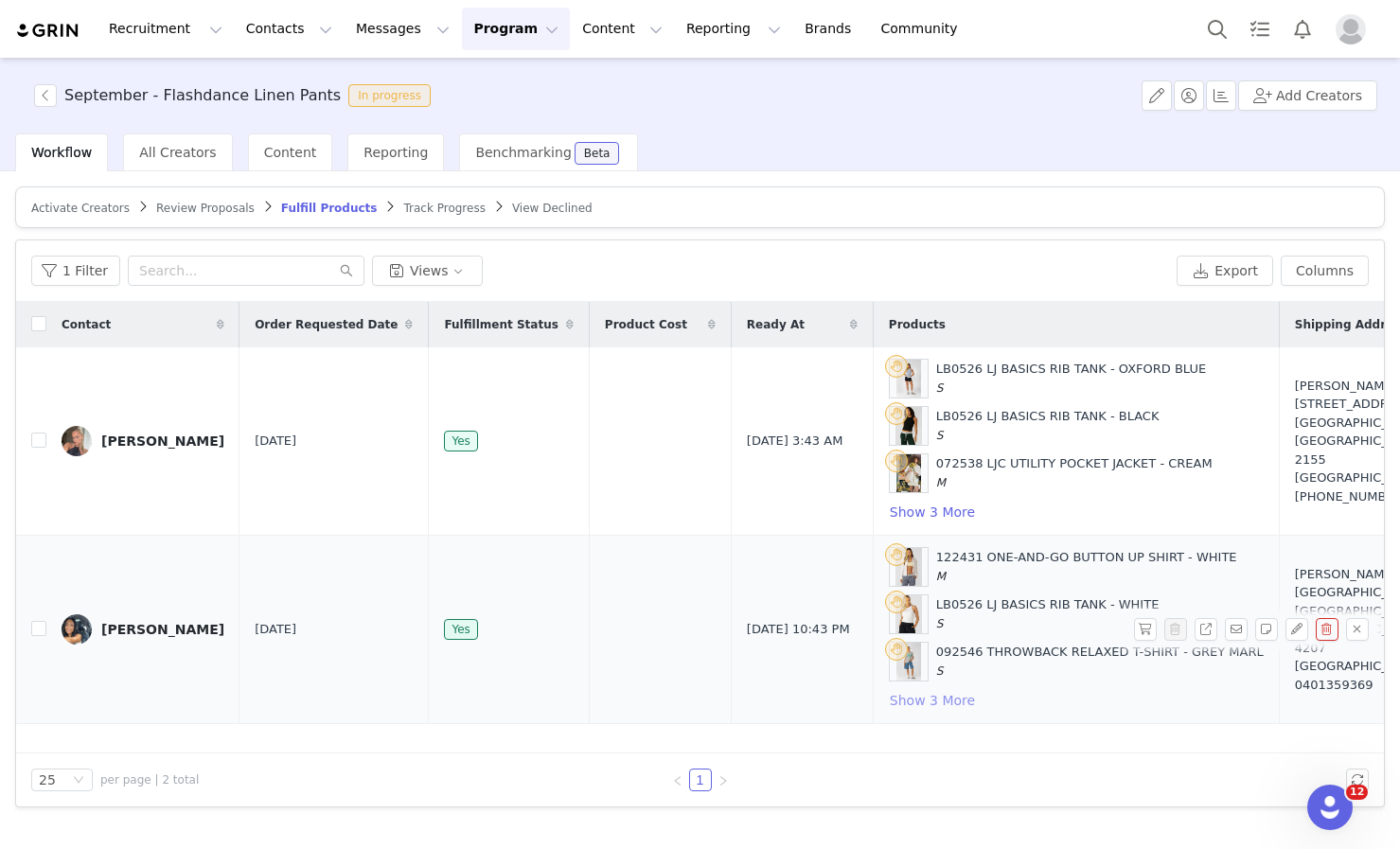
click at [889, 701] on button "Show 3 More" at bounding box center [932, 700] width 87 height 23
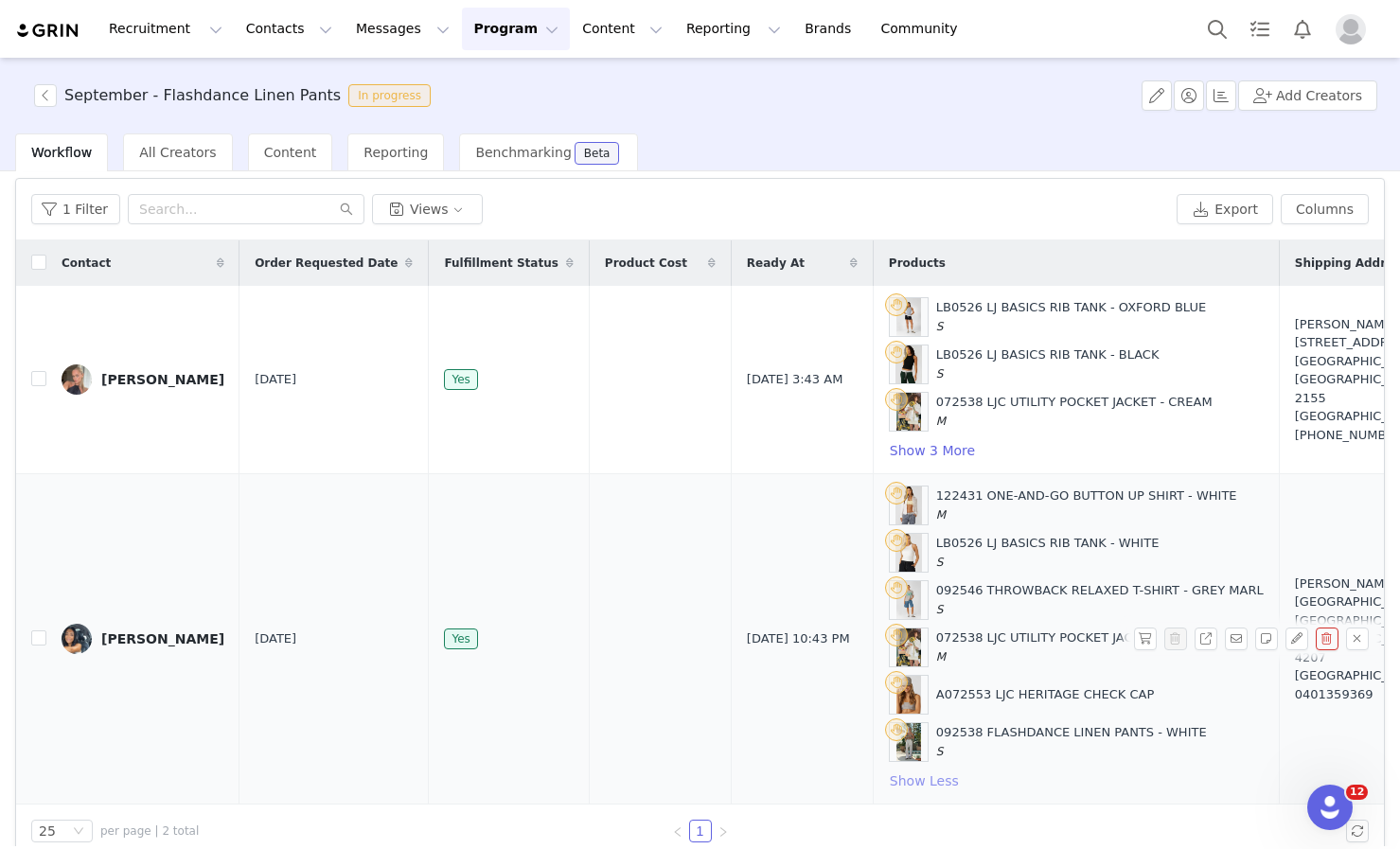
scroll to position [76, 0]
